Goal: Task Accomplishment & Management: Manage account settings

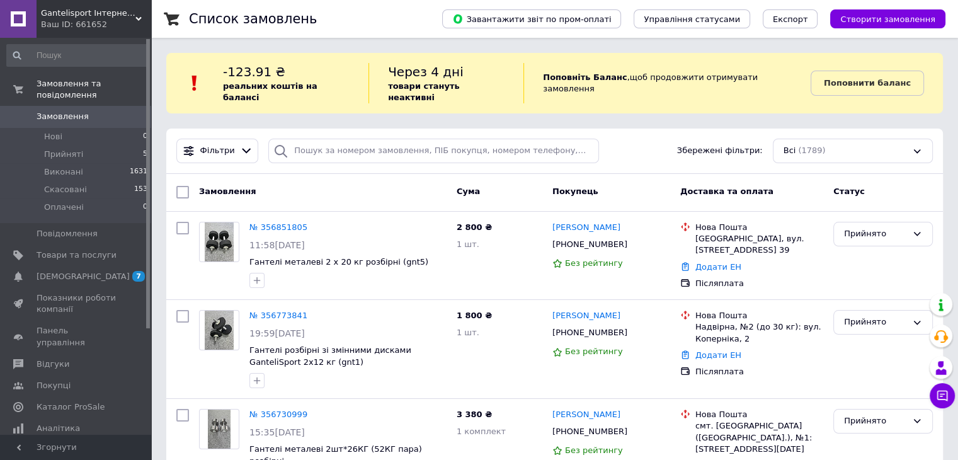
click at [78, 111] on span "Замовлення" at bounding box center [63, 116] width 52 height 11
click at [62, 111] on span "Замовлення" at bounding box center [63, 116] width 52 height 11
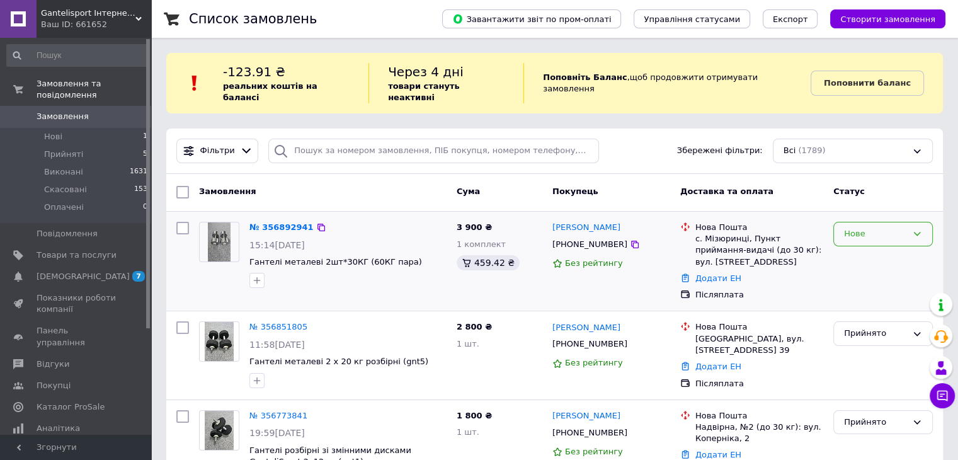
click at [915, 229] on icon at bounding box center [917, 234] width 10 height 10
click at [857, 249] on li "Прийнято" at bounding box center [883, 260] width 98 height 23
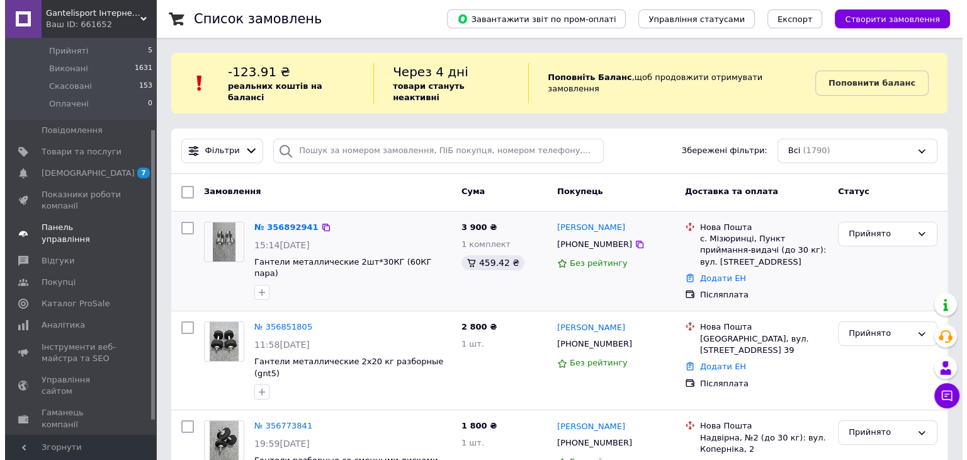
scroll to position [126, 0]
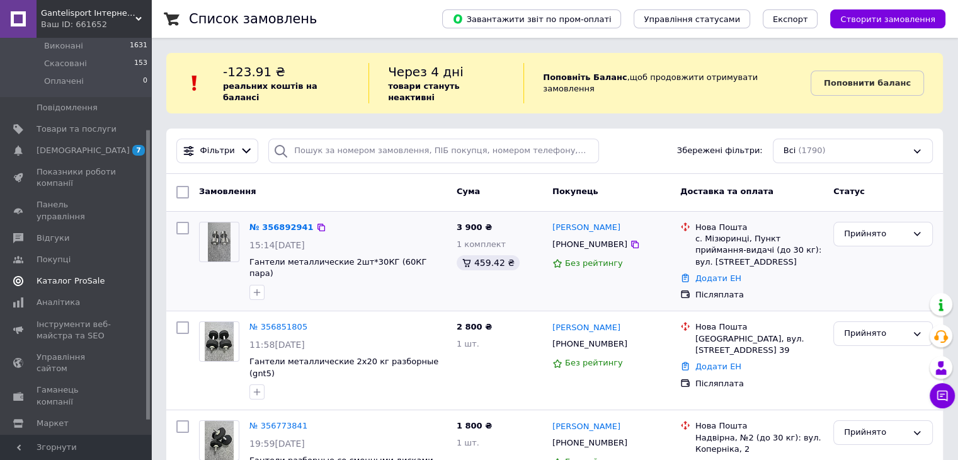
click at [60, 275] on span "Каталог ProSale" at bounding box center [71, 280] width 68 height 11
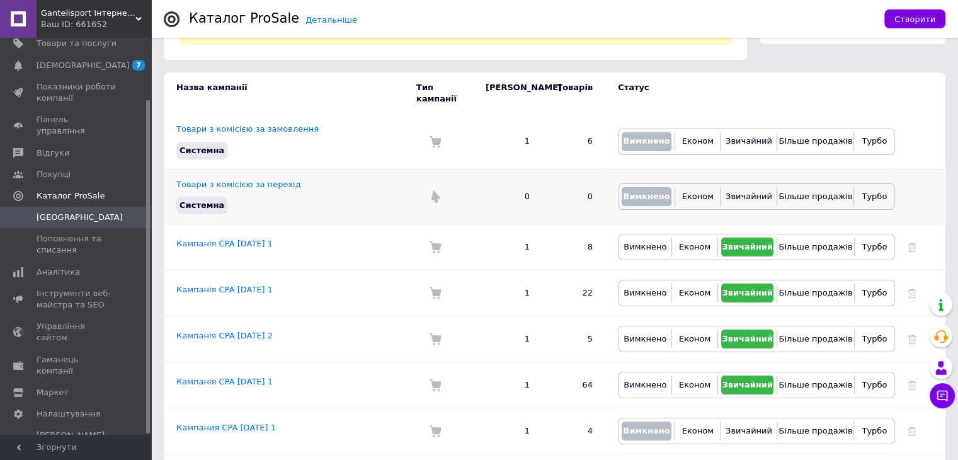
scroll to position [126, 0]
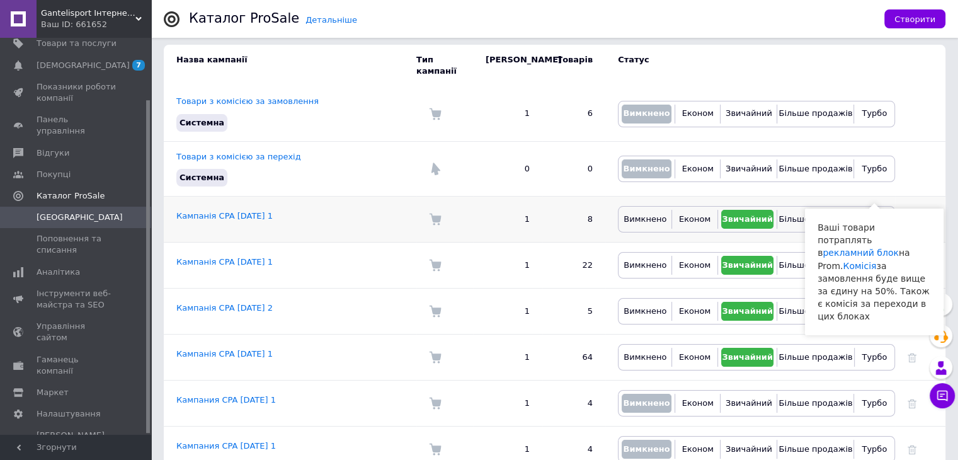
click at [868, 214] on span "Турбо" at bounding box center [874, 218] width 25 height 9
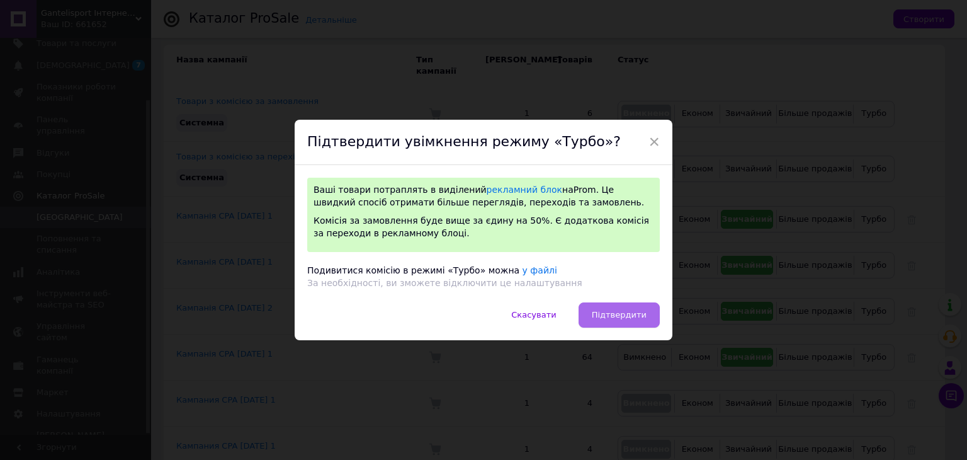
click at [612, 317] on span "Підтвердити" at bounding box center [619, 314] width 55 height 9
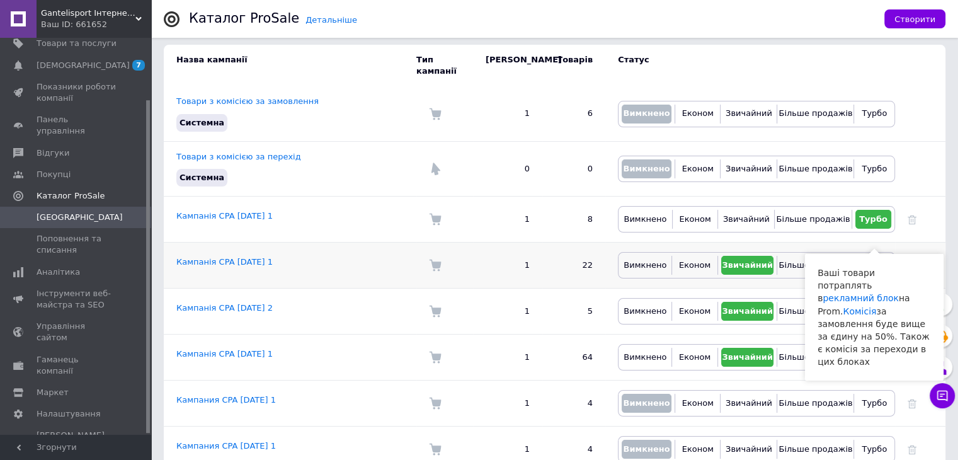
click at [878, 260] on span "Турбо" at bounding box center [874, 264] width 25 height 9
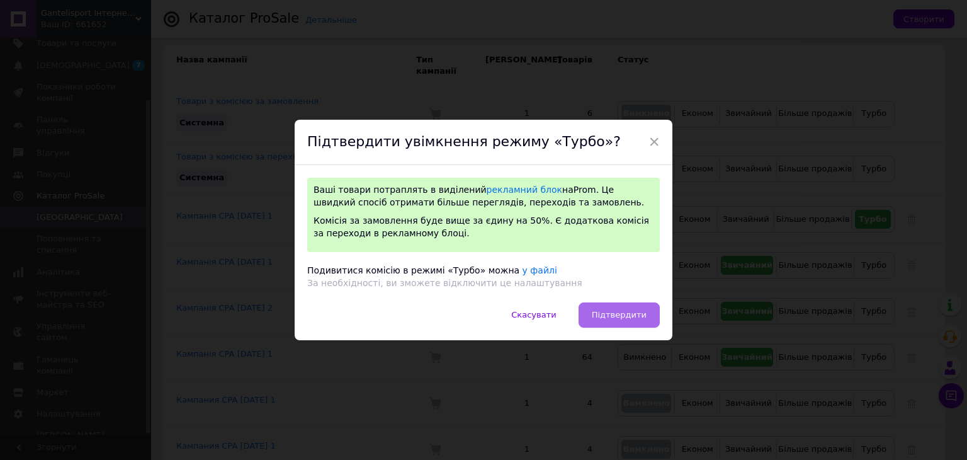
click at [626, 315] on span "Підтвердити" at bounding box center [619, 314] width 55 height 9
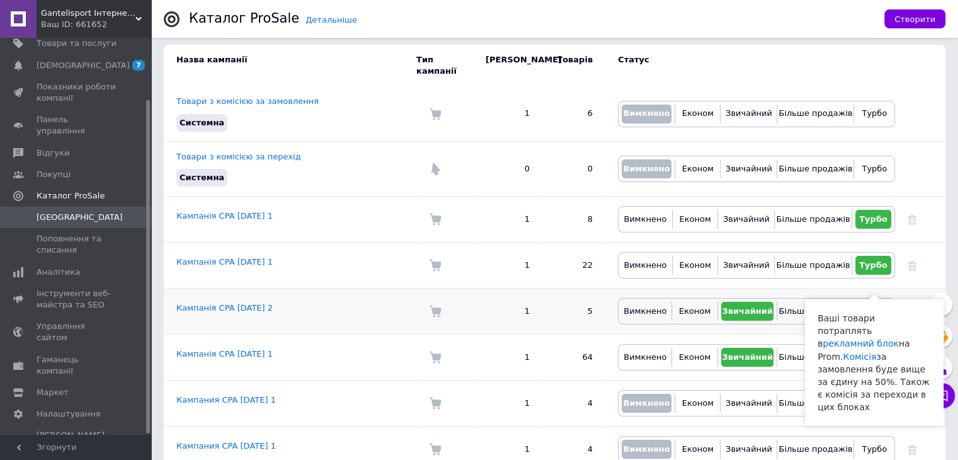
click at [874, 306] on span "Турбо" at bounding box center [874, 310] width 25 height 9
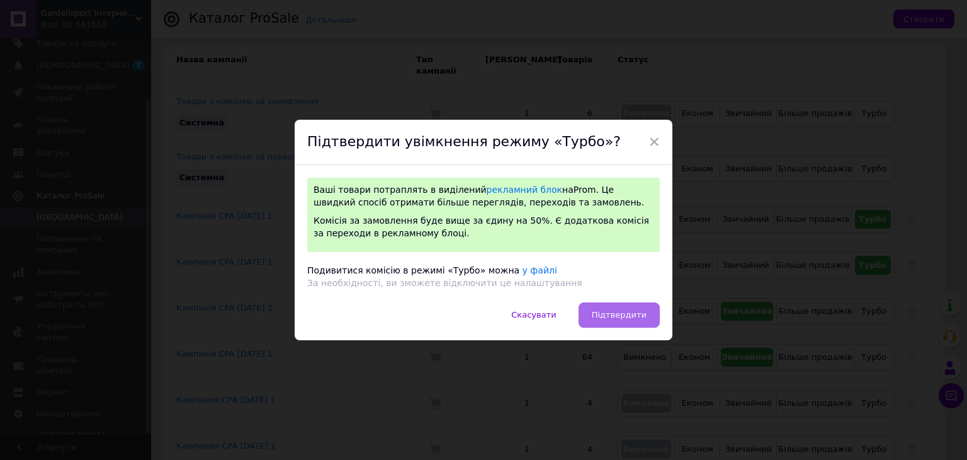
click at [625, 316] on span "Підтвердити" at bounding box center [619, 314] width 55 height 9
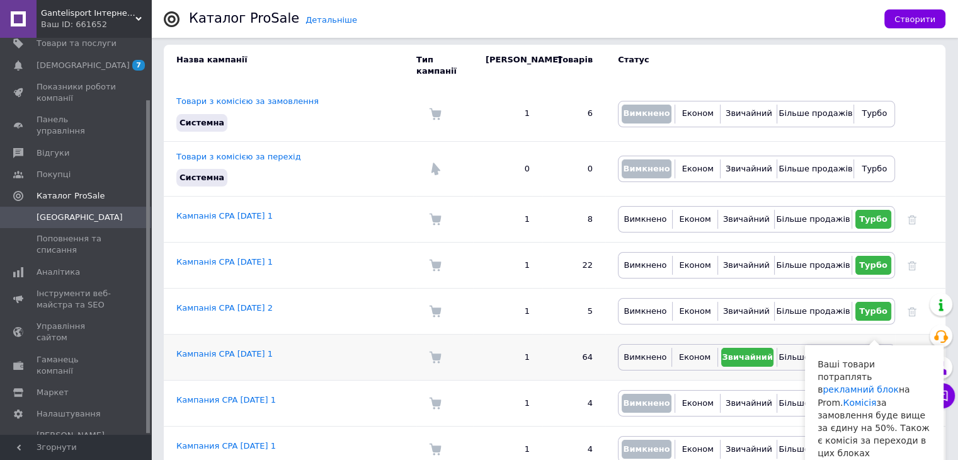
click at [871, 352] on span "Турбо" at bounding box center [874, 356] width 25 height 9
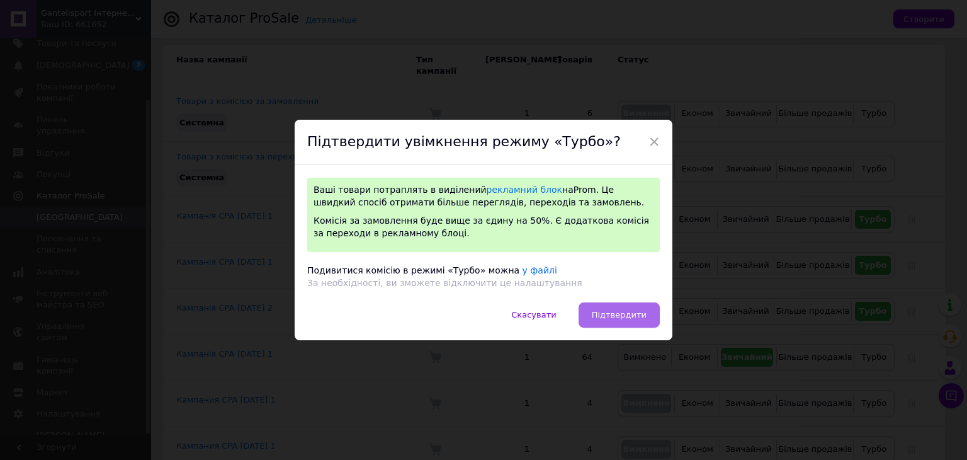
click at [632, 314] on span "Підтвердити" at bounding box center [619, 314] width 55 height 9
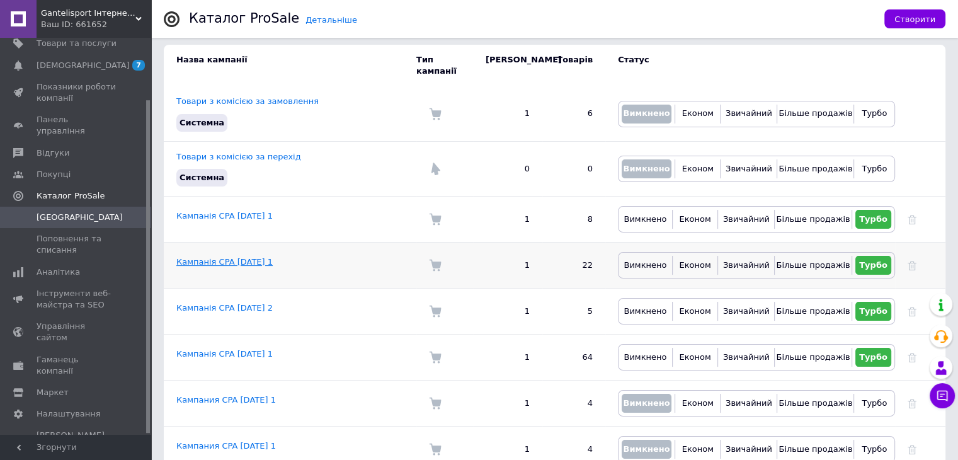
click at [263, 257] on link "Кампанія CPA [DATE] 1" at bounding box center [224, 261] width 96 height 9
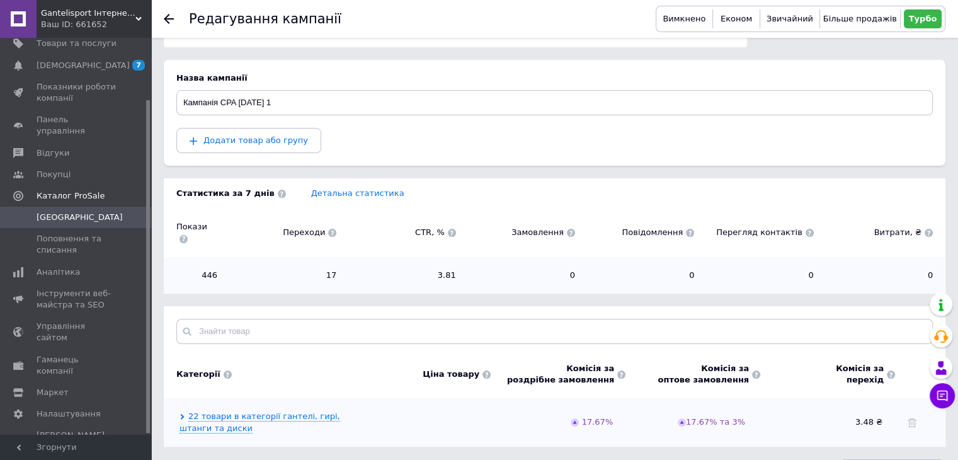
scroll to position [113, 0]
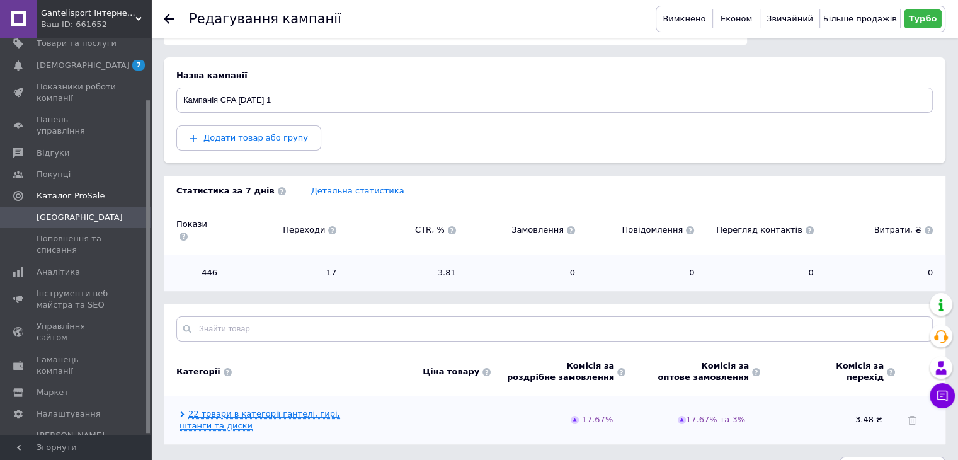
click at [291, 409] on link "22 товари в категорії гантелі, гирі, штанги та диски" at bounding box center [259, 419] width 161 height 21
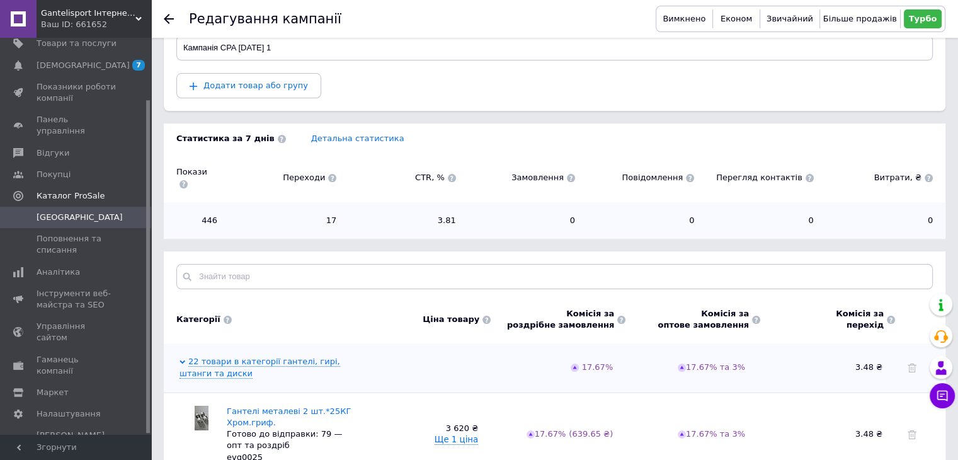
scroll to position [239, 0]
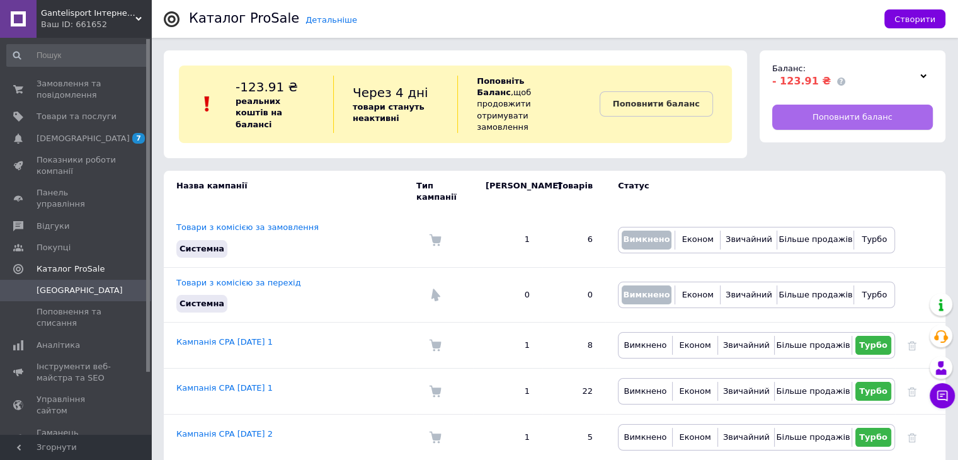
click at [850, 114] on span "Поповнити баланс" at bounding box center [852, 116] width 80 height 11
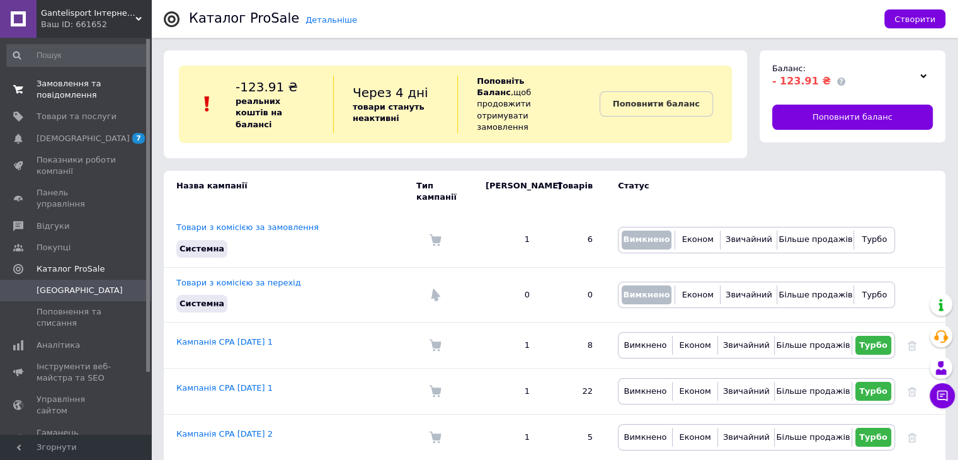
click at [65, 82] on span "Замовлення та повідомлення" at bounding box center [77, 89] width 80 height 23
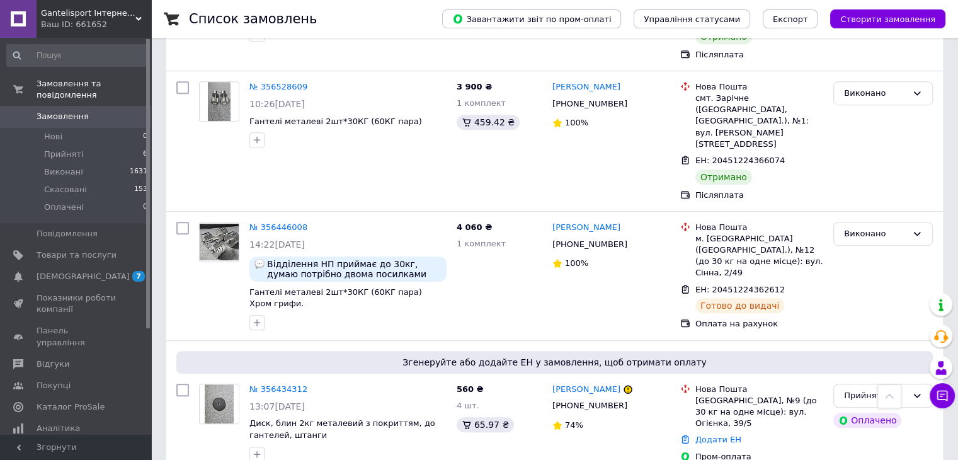
scroll to position [819, 0]
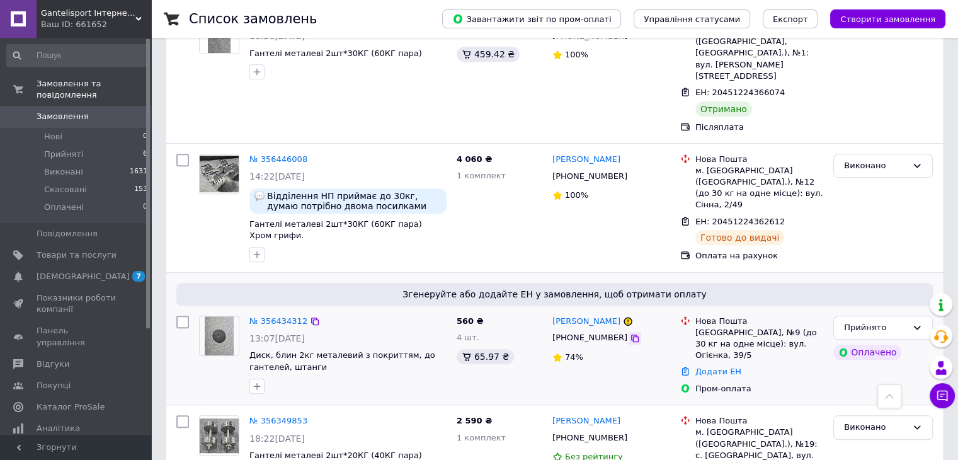
click at [630, 333] on icon at bounding box center [635, 338] width 10 height 10
click at [710, 367] on link "Додати ЕН" at bounding box center [718, 371] width 46 height 9
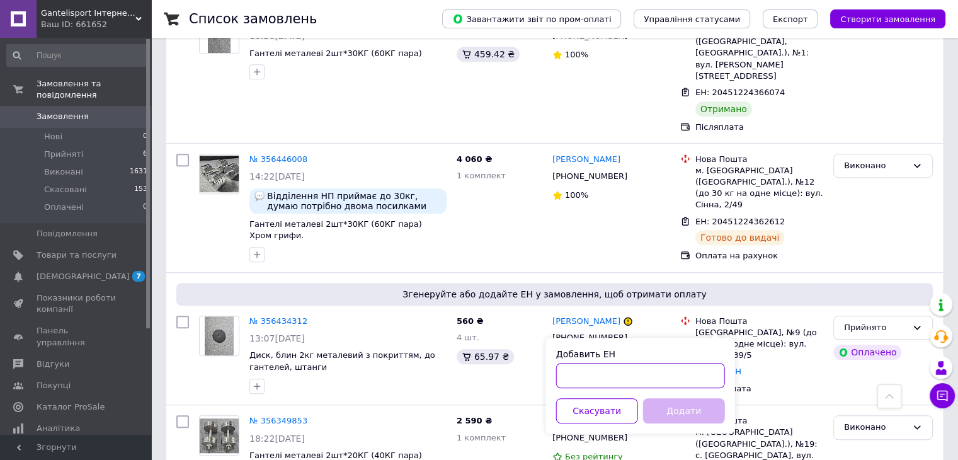
paste input "20451225154144"
type input "20451225154144"
click at [671, 410] on button "Додати" at bounding box center [684, 410] width 82 height 25
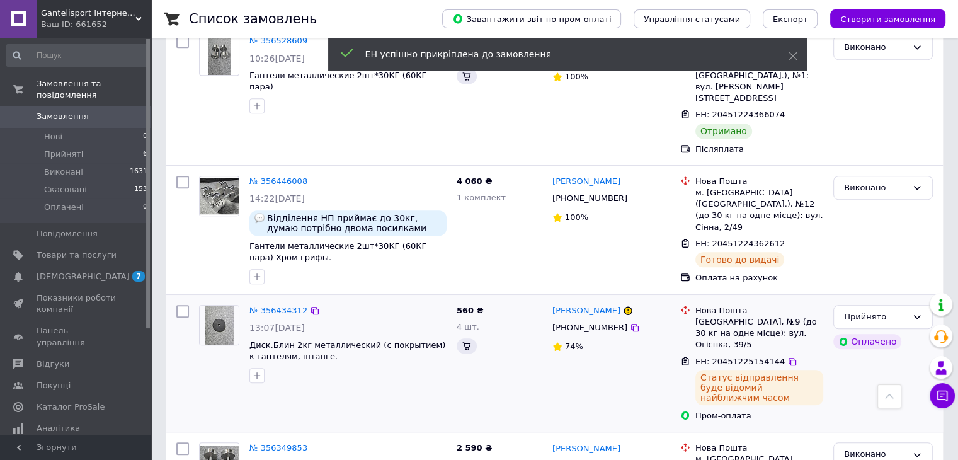
scroll to position [829, 0]
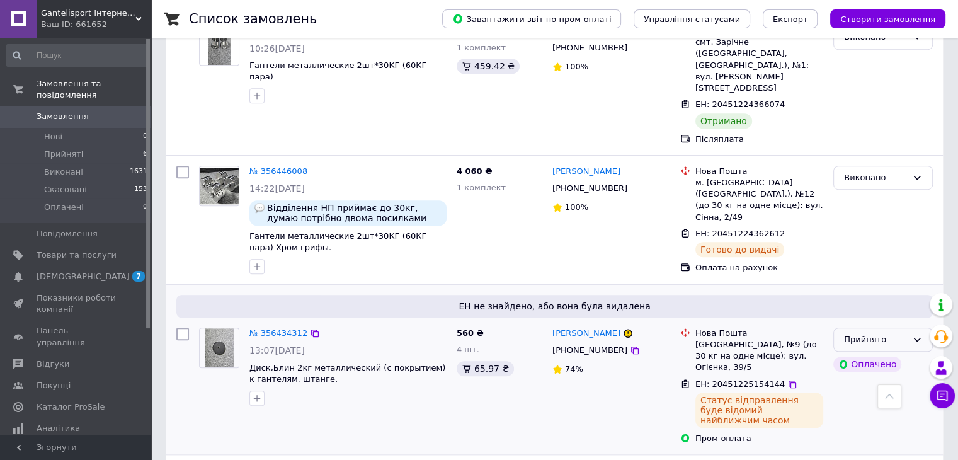
click at [915, 338] on icon at bounding box center [917, 340] width 7 height 4
click at [855, 354] on li "Виконано" at bounding box center [883, 365] width 98 height 23
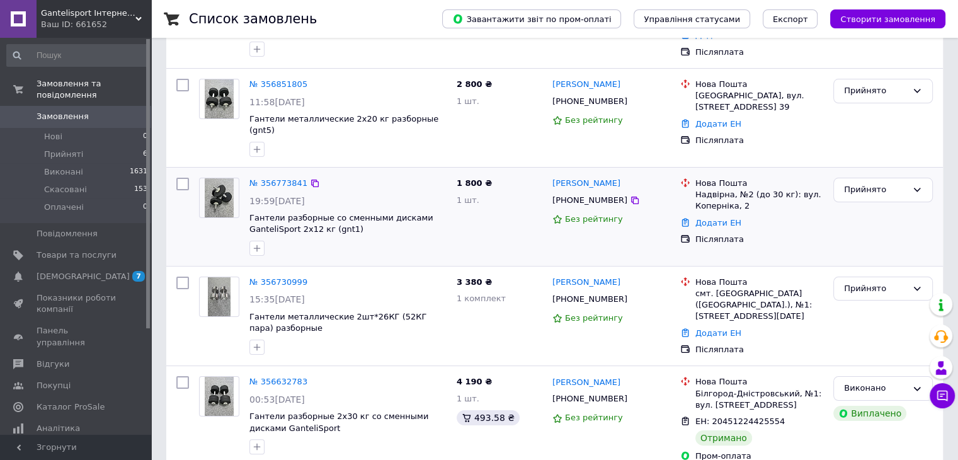
scroll to position [189, 0]
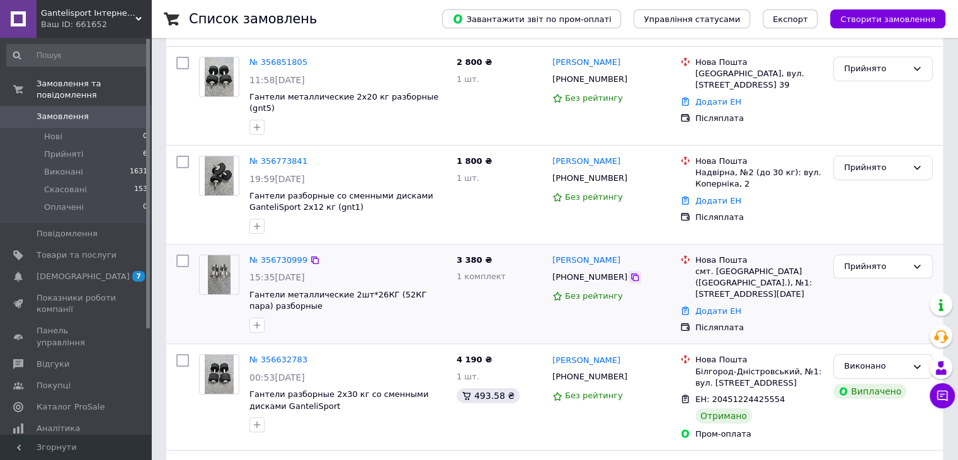
click at [630, 272] on icon at bounding box center [635, 277] width 10 height 10
click at [631, 273] on icon at bounding box center [635, 277] width 8 height 8
click at [709, 306] on link "Додати ЕН" at bounding box center [718, 310] width 46 height 9
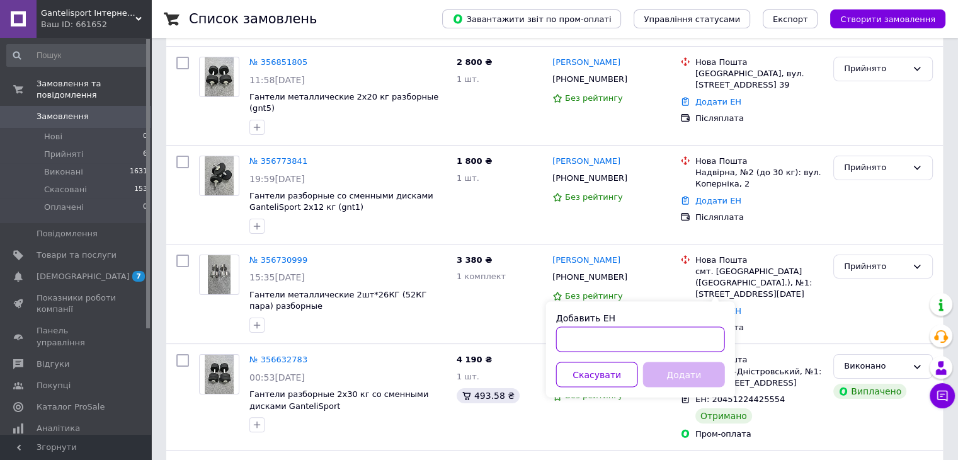
paste input "20451225185336"
type input "20451225185336"
click at [671, 374] on button "Додати" at bounding box center [684, 373] width 82 height 25
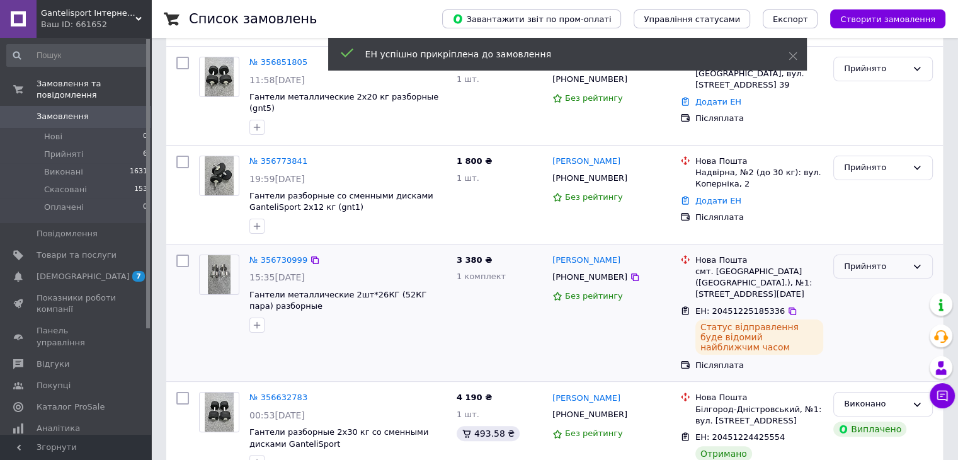
click at [914, 261] on icon at bounding box center [917, 266] width 10 height 10
click at [851, 281] on li "Виконано" at bounding box center [883, 292] width 98 height 23
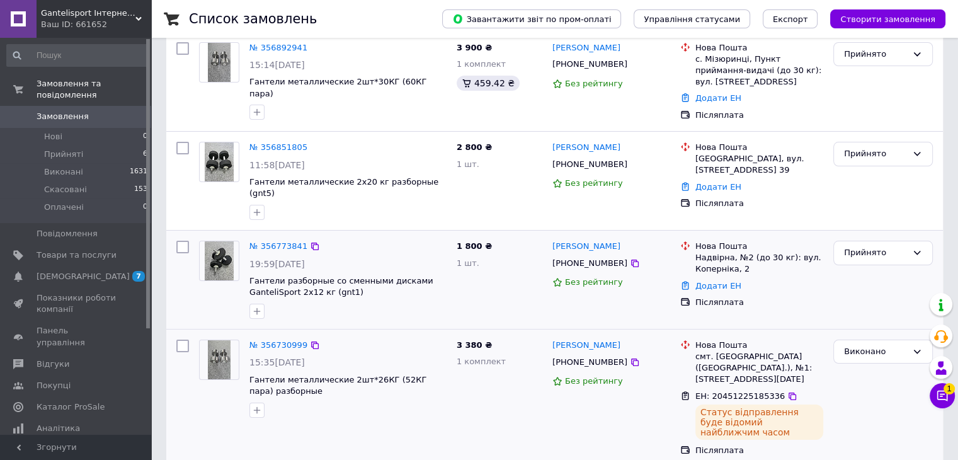
scroll to position [126, 0]
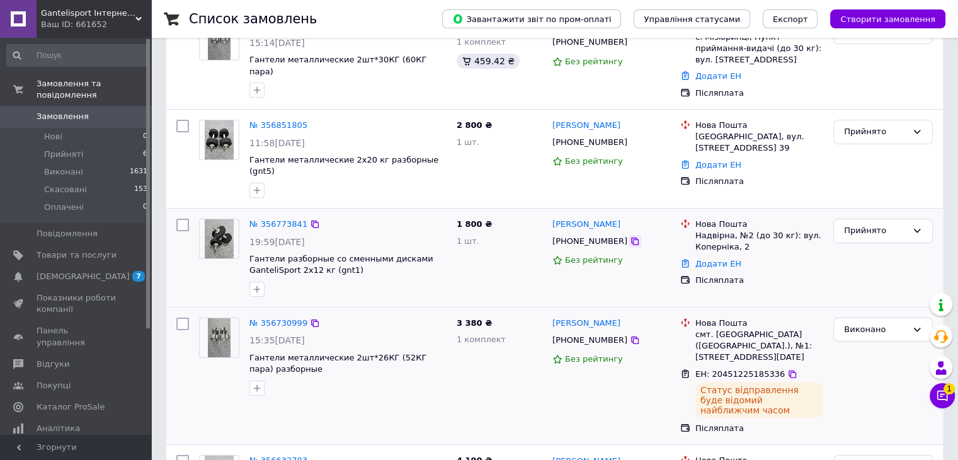
click at [631, 237] on icon at bounding box center [635, 241] width 8 height 8
click at [728, 259] on link "Додати ЕН" at bounding box center [718, 263] width 46 height 9
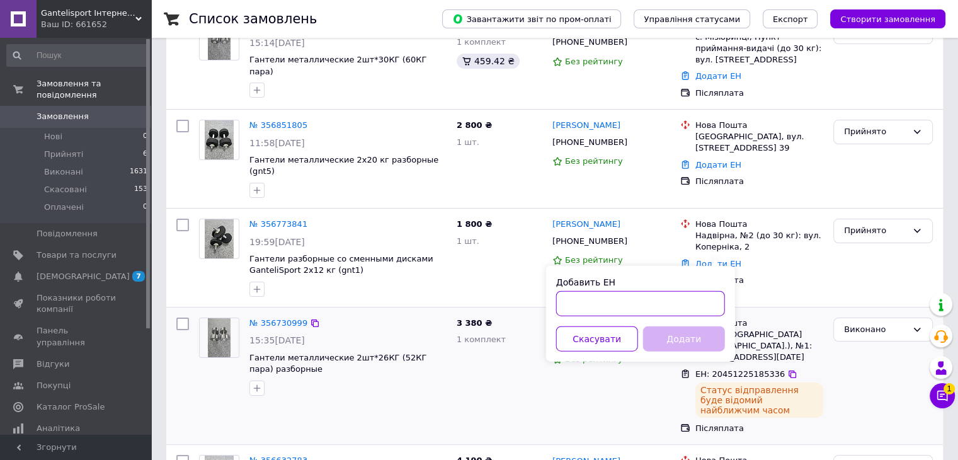
paste input "20451225230185"
type input "20451225230185"
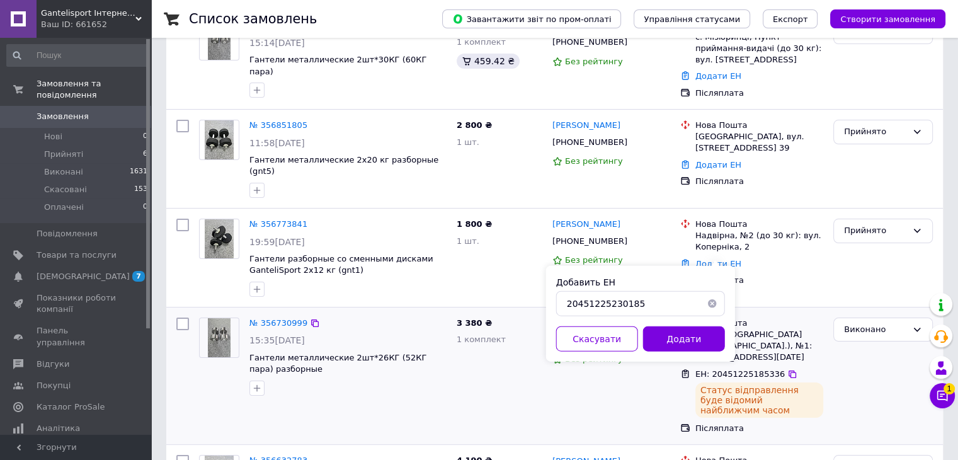
click at [690, 336] on button "Додати" at bounding box center [684, 338] width 82 height 25
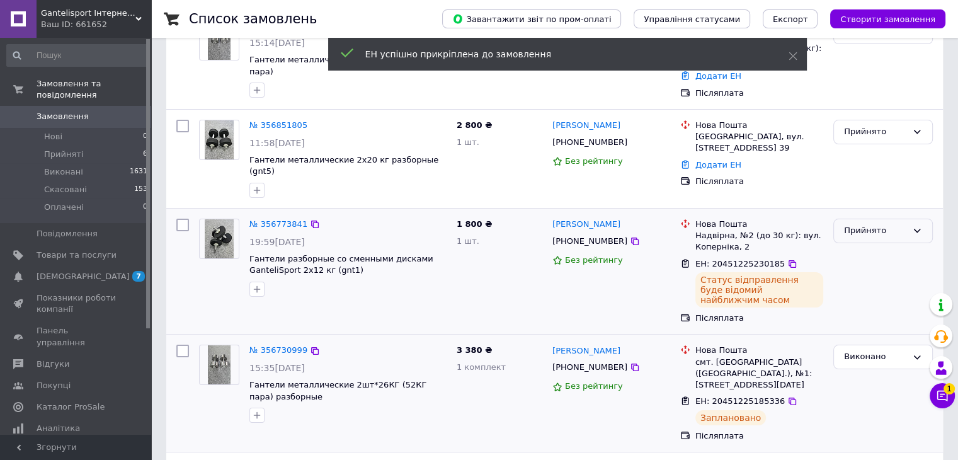
click at [916, 225] on icon at bounding box center [917, 230] width 10 height 10
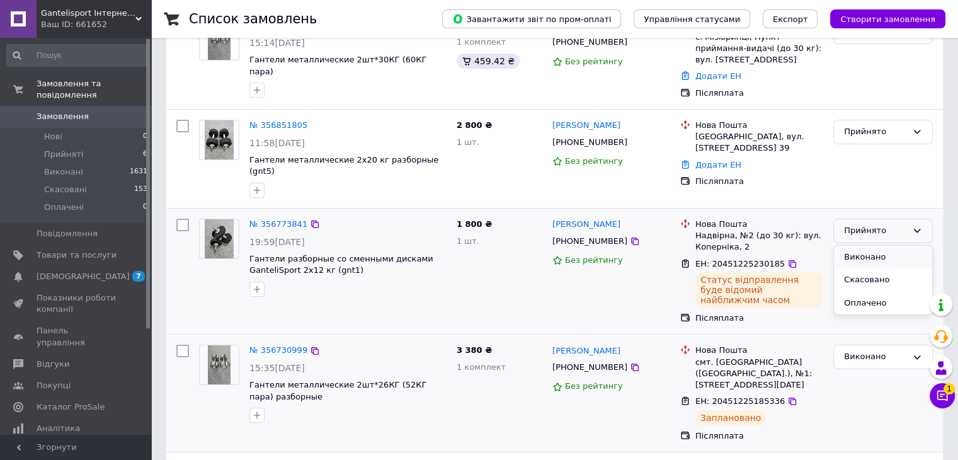
click at [875, 246] on li "Виконано" at bounding box center [883, 257] width 98 height 23
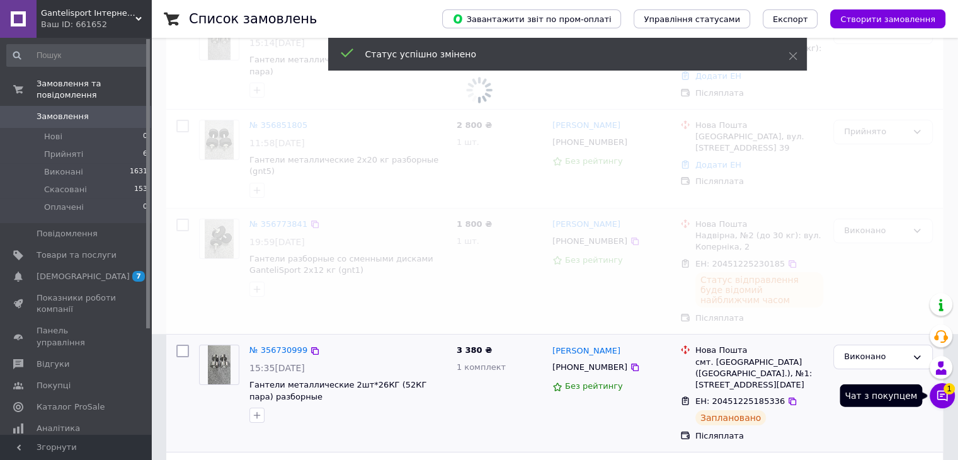
click at [942, 396] on icon at bounding box center [942, 395] width 11 height 11
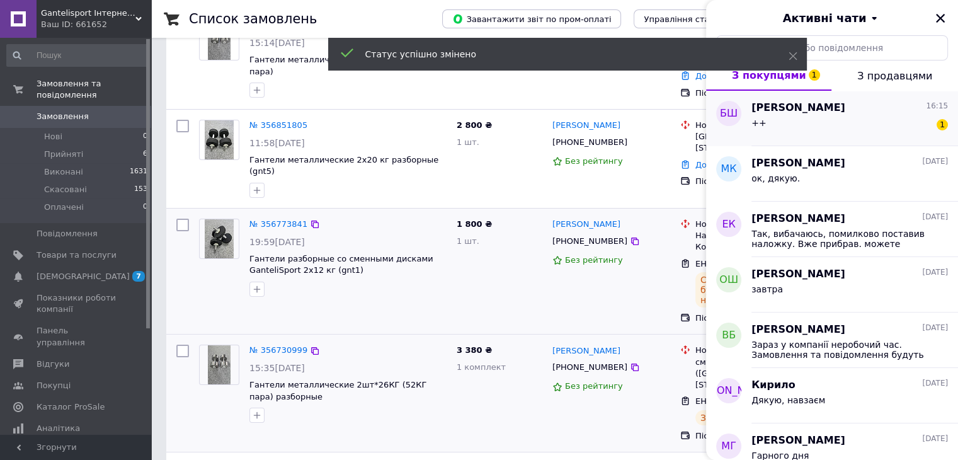
click at [833, 111] on div "[PERSON_NAME] 16:15" at bounding box center [849, 108] width 196 height 14
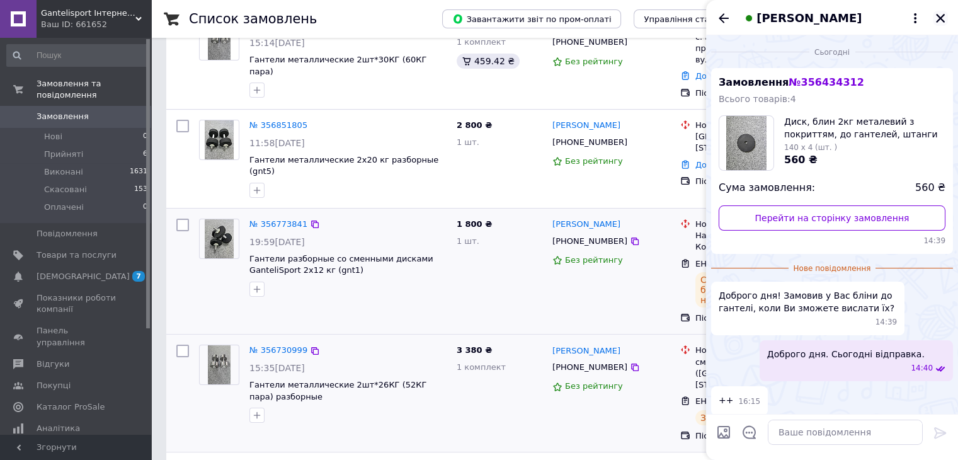
click at [940, 15] on icon "Закрити" at bounding box center [940, 18] width 11 height 11
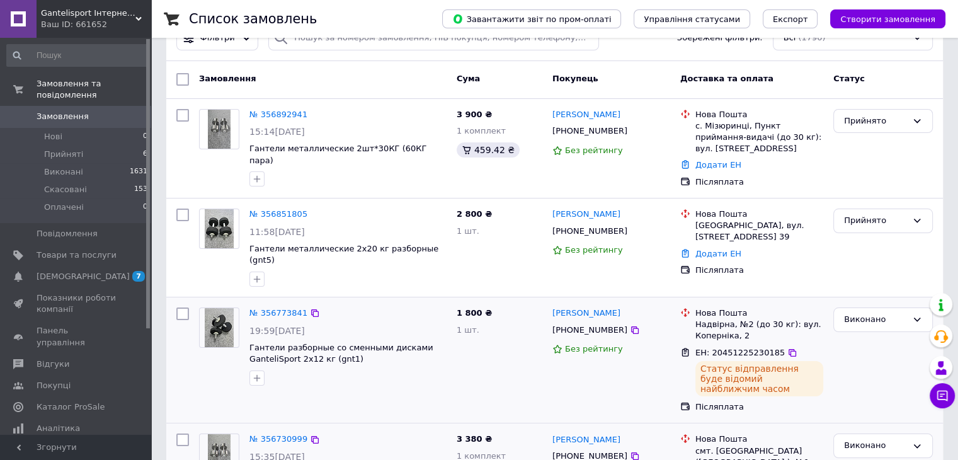
scroll to position [0, 0]
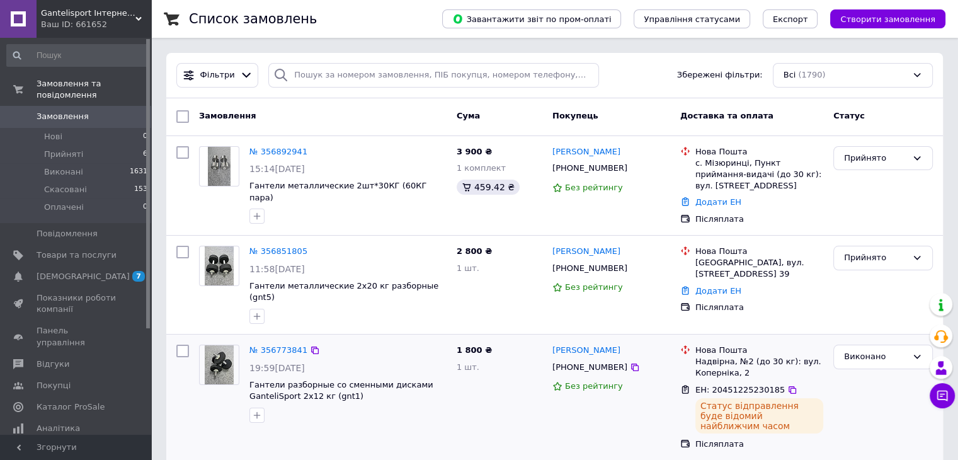
drag, startPoint x: 56, startPoint y: 108, endPoint x: 60, endPoint y: 113, distance: 7.2
click at [57, 111] on span "Замовлення" at bounding box center [63, 116] width 52 height 11
